Goal: Task Accomplishment & Management: Use online tool/utility

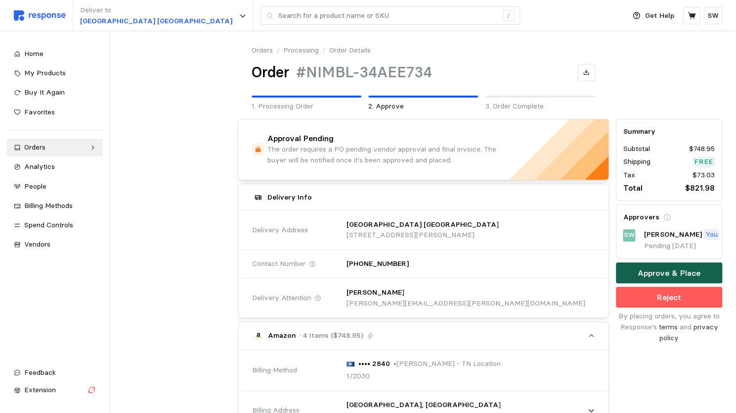
click at [656, 268] on p "Approve & Place" at bounding box center [669, 273] width 63 height 12
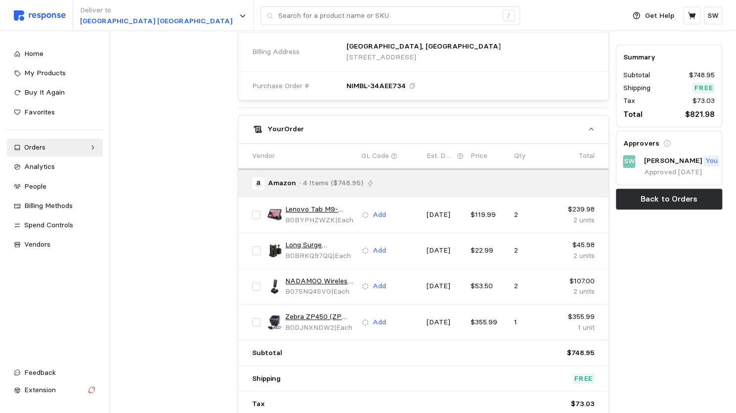
scroll to position [362, 0]
click at [68, 145] on div "Orders" at bounding box center [54, 147] width 61 height 11
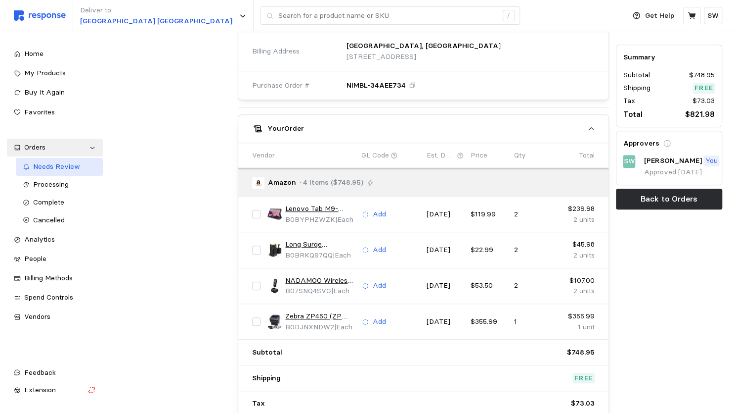
click at [51, 162] on span "Needs Review" at bounding box center [56, 166] width 47 height 9
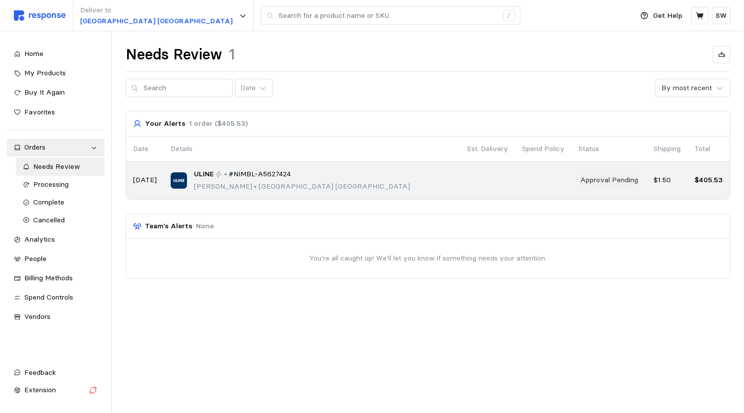
click at [467, 188] on td at bounding box center [487, 180] width 55 height 37
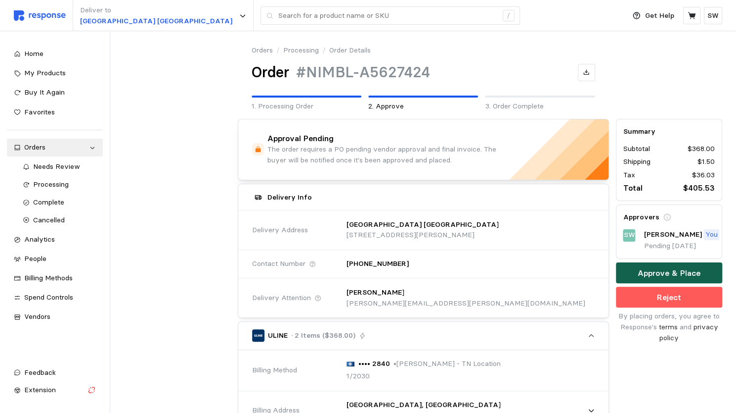
click at [653, 267] on p "Approve & Place" at bounding box center [669, 273] width 63 height 12
